Goal: Task Accomplishment & Management: Use online tool/utility

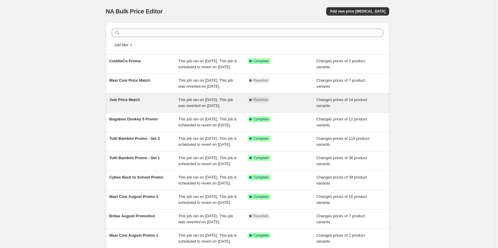
click at [268, 109] on div "Complete Reverted" at bounding box center [282, 103] width 69 height 12
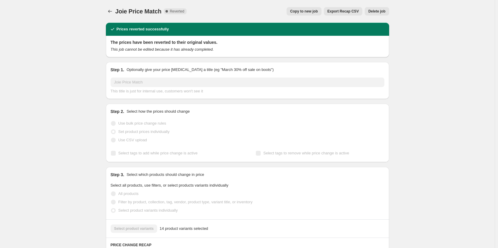
click at [311, 11] on span "Copy to new job" at bounding box center [304, 11] width 28 height 5
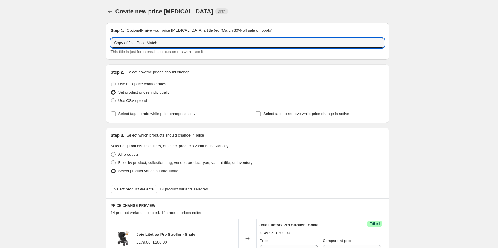
drag, startPoint x: 131, startPoint y: 43, endPoint x: 80, endPoint y: 42, distance: 50.7
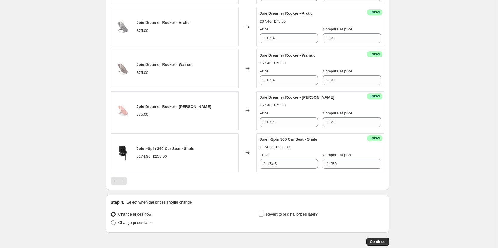
scroll to position [690, 0]
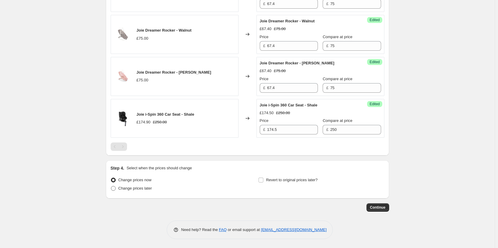
type input "Joie Price Match"
click at [142, 189] on span "Change prices later" at bounding box center [135, 188] width 34 height 4
click at [111, 186] on input "Change prices later" at bounding box center [111, 186] width 0 height 0
radio input "true"
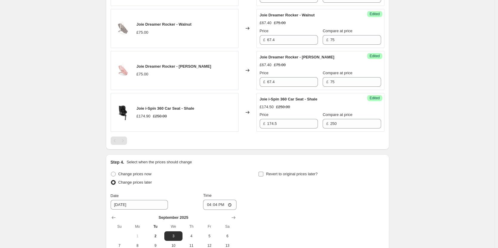
drag, startPoint x: 291, startPoint y: 183, endPoint x: 286, endPoint y: 181, distance: 5.4
click at [291, 177] on span "Revert to original prices later?" at bounding box center [292, 174] width 52 height 6
click at [263, 177] on input "Revert to original prices later?" at bounding box center [261, 174] width 5 height 5
checkbox input "true"
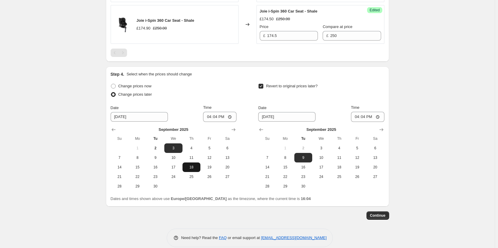
scroll to position [780, 0]
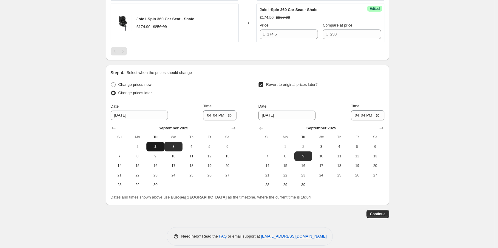
click at [162, 149] on span "2" at bounding box center [155, 146] width 13 height 5
type input "[DATE]"
click at [323, 149] on span "3" at bounding box center [321, 146] width 13 height 5
type input "[DATE]"
click at [220, 120] on input "16:04" at bounding box center [219, 115] width 33 height 10
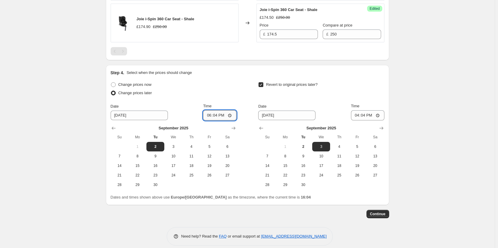
type input "18:00"
click at [368, 121] on input "16:04" at bounding box center [367, 115] width 33 height 10
type input "06:00"
drag, startPoint x: 422, startPoint y: 136, endPoint x: 422, endPoint y: 148, distance: 11.6
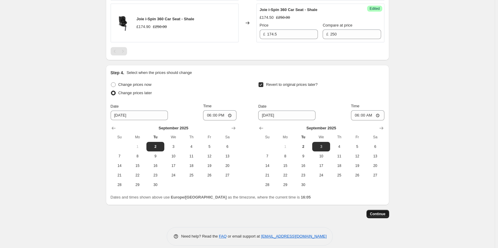
click at [377, 217] on span "Continue" at bounding box center [378, 214] width 16 height 5
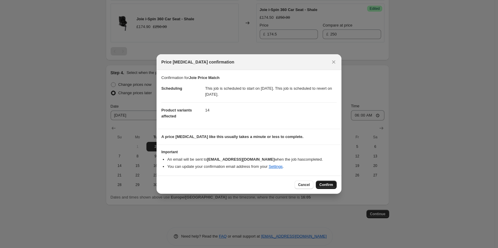
click at [325, 181] on button "Confirm" at bounding box center [326, 185] width 21 height 8
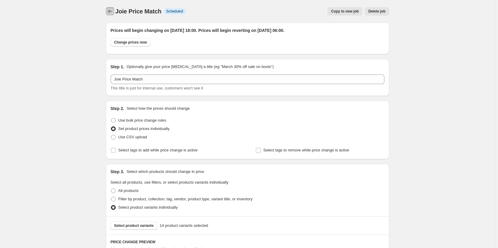
click at [113, 12] on icon "Price change jobs" at bounding box center [110, 11] width 6 height 6
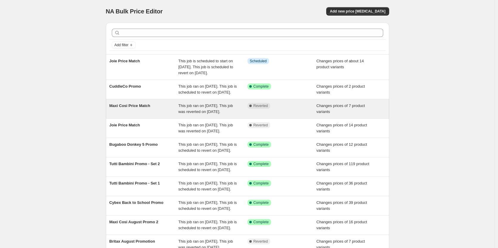
click at [292, 115] on div "Complete Reverted" at bounding box center [282, 109] width 69 height 12
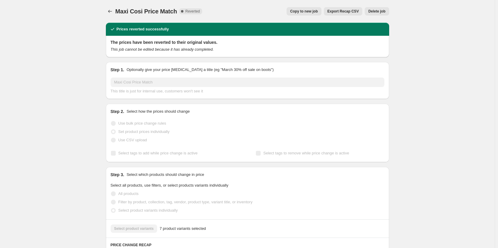
click at [312, 10] on span "Copy to new job" at bounding box center [304, 11] width 28 height 5
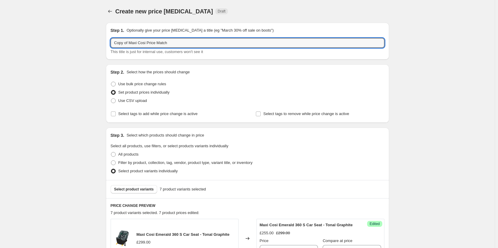
drag, startPoint x: 131, startPoint y: 41, endPoint x: 110, endPoint y: 42, distance: 21.5
click at [110, 42] on div "Step 1. Optionally give your price [MEDICAL_DATA] a title (eg "March 30% off sa…" at bounding box center [247, 41] width 283 height 37
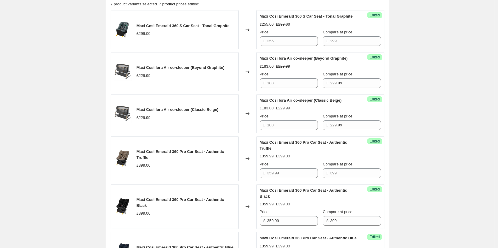
scroll to position [402, 0]
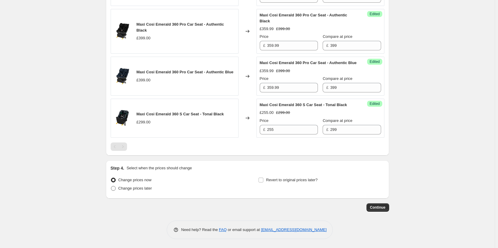
type input "Maxi Cosi Price Match"
click at [125, 188] on span "Change prices later" at bounding box center [135, 188] width 34 height 4
click at [111, 186] on input "Change prices later" at bounding box center [111, 186] width 0 height 0
radio input "true"
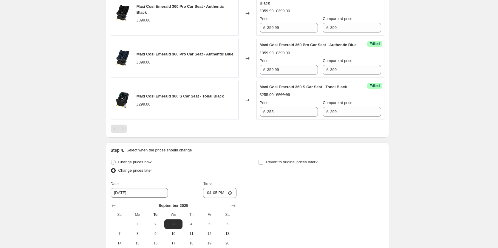
click at [291, 166] on label "Revert to original prices later?" at bounding box center [287, 162] width 59 height 8
click at [272, 164] on span "Revert to original prices later?" at bounding box center [292, 162] width 52 height 4
click at [263, 165] on input "Revert to original prices later?" at bounding box center [261, 162] width 5 height 5
checkbox input "true"
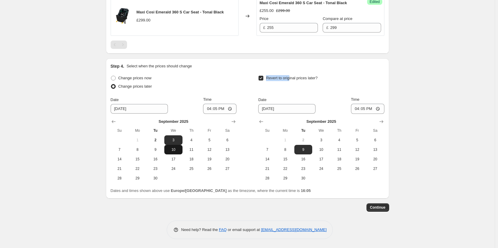
scroll to position [504, 0]
drag, startPoint x: 159, startPoint y: 140, endPoint x: 211, endPoint y: 142, distance: 51.9
click at [159, 140] on span "2" at bounding box center [155, 140] width 13 height 5
type input "[DATE]"
click at [322, 141] on span "3" at bounding box center [321, 140] width 13 height 5
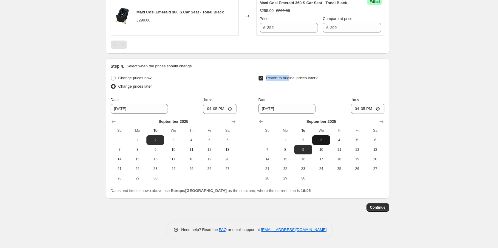
type input "[DATE]"
click at [218, 110] on input "16:05" at bounding box center [219, 109] width 33 height 10
type input "18:00"
click at [360, 102] on label "Time" at bounding box center [355, 100] width 8 height 6
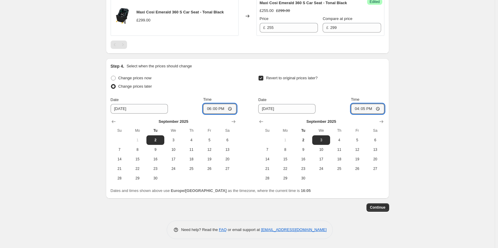
click at [366, 104] on input "16:05" at bounding box center [367, 109] width 33 height 10
click at [368, 112] on input "16:05" at bounding box center [367, 109] width 33 height 10
type input "06:00"
click at [378, 208] on span "Continue" at bounding box center [378, 207] width 16 height 5
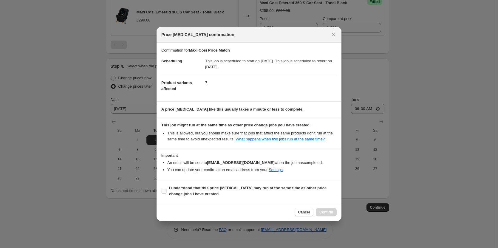
click at [312, 186] on b "I understand that this price [MEDICAL_DATA] may run at the same time as other p…" at bounding box center [248, 191] width 158 height 10
click at [166, 189] on input "I understand that this price [MEDICAL_DATA] may run at the same time as other p…" at bounding box center [164, 191] width 5 height 5
checkbox input "true"
click at [319, 215] on button "Confirm" at bounding box center [326, 212] width 21 height 8
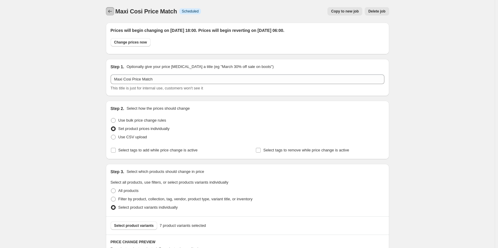
click at [109, 13] on icon "Price change jobs" at bounding box center [110, 11] width 6 height 6
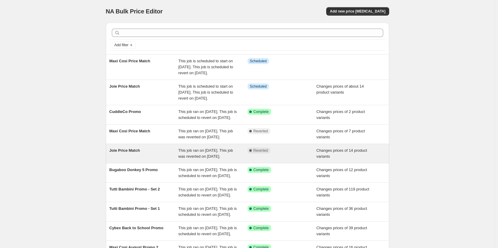
click at [218, 163] on div "Joie Price Match This job ran on [DATE]. This job was reverted on [DATE]. Compl…" at bounding box center [247, 153] width 283 height 19
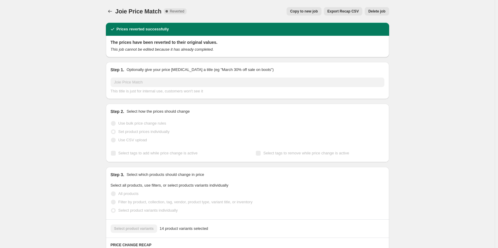
click at [379, 13] on span "Delete job" at bounding box center [376, 11] width 17 height 5
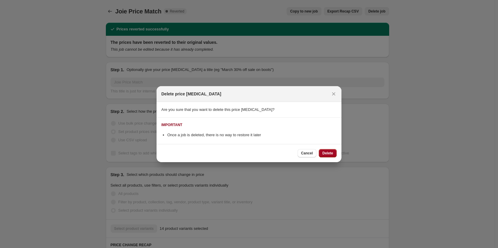
click at [327, 151] on span "Delete" at bounding box center [328, 153] width 11 height 5
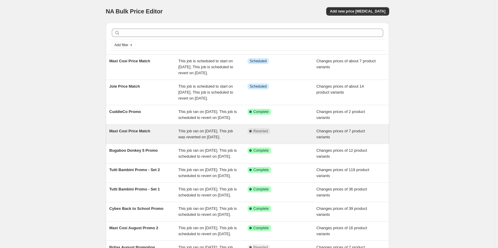
click at [219, 139] on span "This job ran on [DATE]. This job was reverted on [DATE]." at bounding box center [205, 134] width 55 height 10
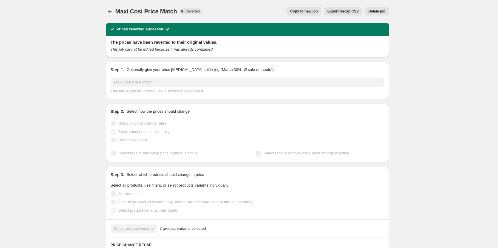
click at [380, 10] on span "Delete job" at bounding box center [376, 11] width 17 height 5
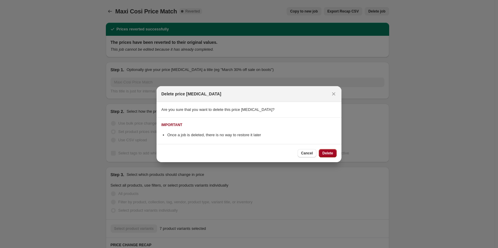
click at [321, 156] on button "Delete" at bounding box center [328, 153] width 18 height 8
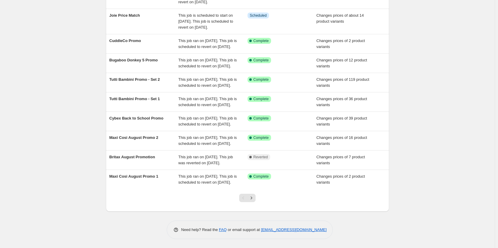
scroll to position [131, 0]
click at [255, 200] on icon "Next" at bounding box center [252, 198] width 6 height 6
